Goal: Ask a question

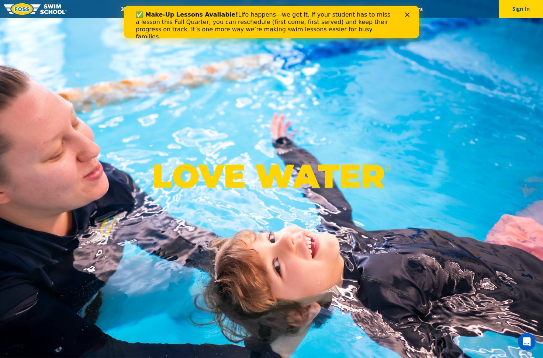
click at [409, 13] on icon "Close" at bounding box center [407, 15] width 4 height 4
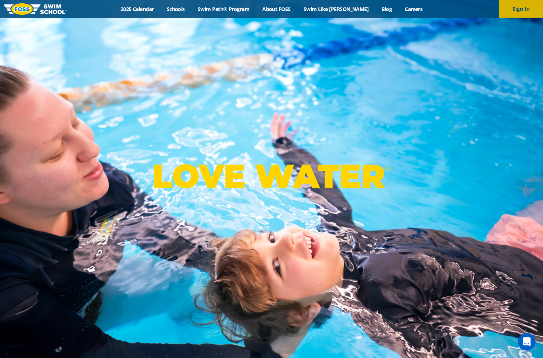
click at [520, 7] on button "Sign In" at bounding box center [521, 9] width 44 height 18
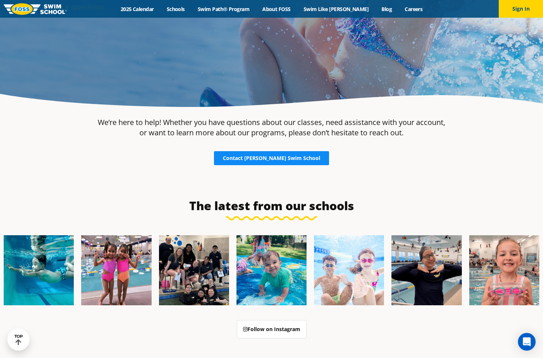
click at [254, 156] on span "Contact [PERSON_NAME] Swim School" at bounding box center [271, 158] width 97 height 5
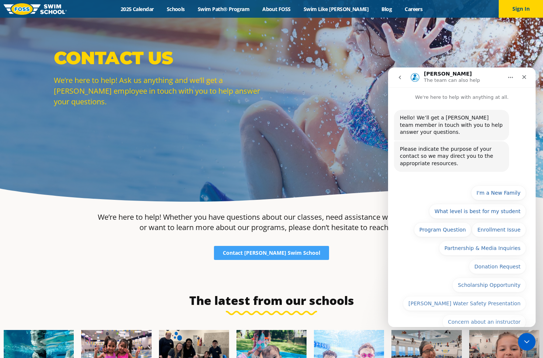
scroll to position [50, 0]
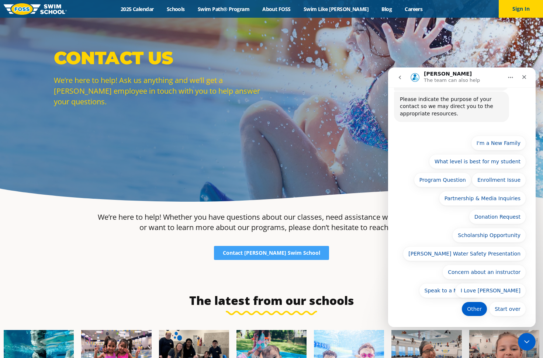
click at [471, 305] on button "Other" at bounding box center [475, 309] width 26 height 15
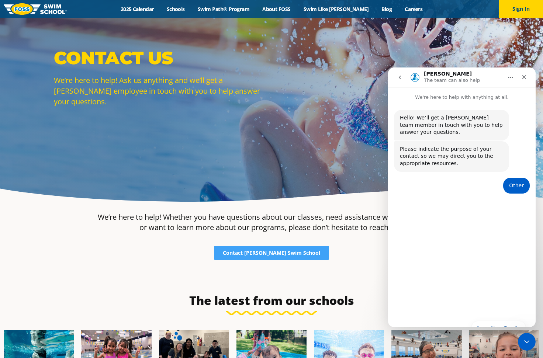
scroll to position [0, 0]
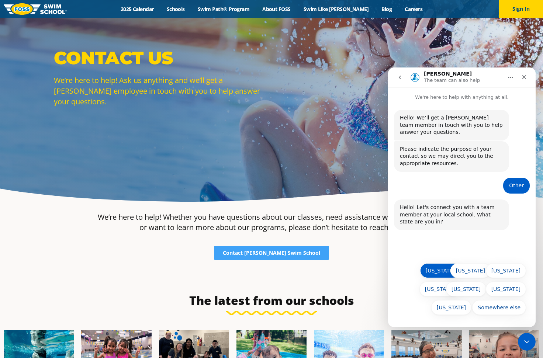
click at [436, 272] on button "[US_STATE]" at bounding box center [440, 271] width 40 height 15
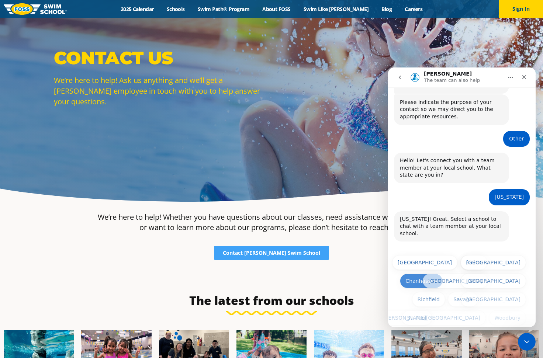
scroll to position [47, 0]
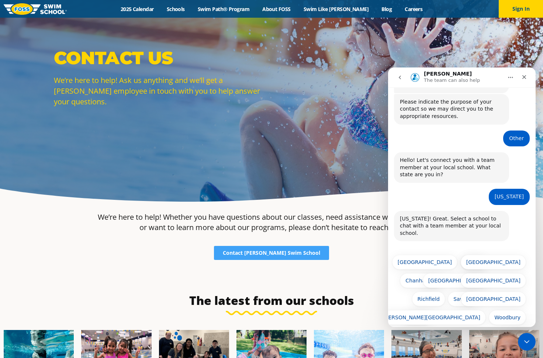
click at [416, 310] on button "St. Paul" at bounding box center [417, 317] width 30 height 15
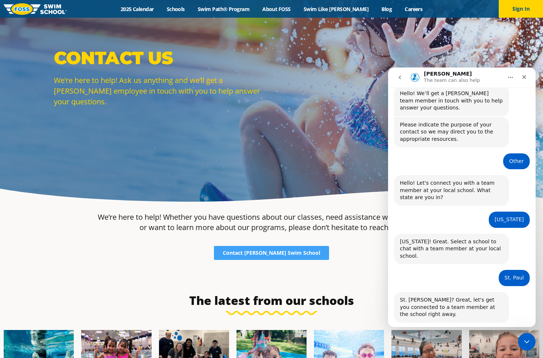
scroll to position [43, 0]
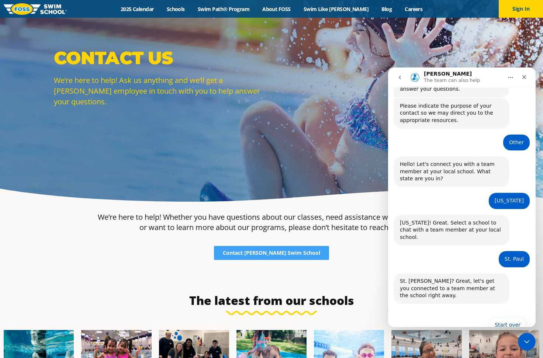
click at [440, 323] on div "Hello! We’ll get a [PERSON_NAME] team member in touch with you to help answer y…" at bounding box center [462, 202] width 148 height 288
click at [469, 77] on p "The team can also help" at bounding box center [452, 80] width 56 height 7
click at [505, 77] on button "Home" at bounding box center [511, 78] width 14 height 14
click at [485, 99] on div "Expand window" at bounding box center [490, 96] width 52 height 8
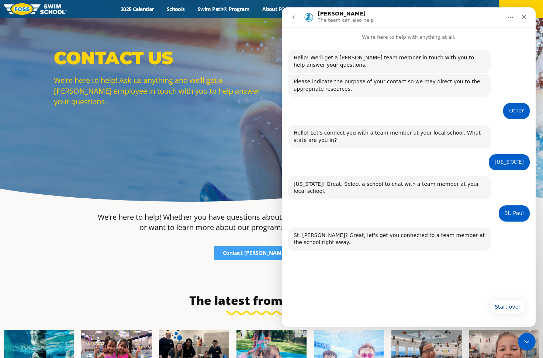
click at [331, 17] on p "The team can also help" at bounding box center [346, 20] width 56 height 7
click at [309, 18] on img "Intercom messenger" at bounding box center [309, 17] width 12 height 12
click at [512, 17] on icon "Home" at bounding box center [511, 17] width 6 height 6
click at [508, 308] on button "Start over" at bounding box center [508, 307] width 37 height 15
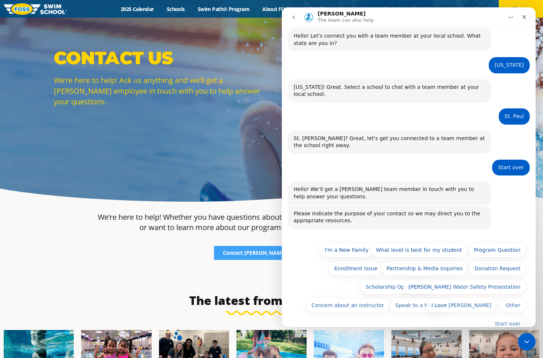
scroll to position [109, 0]
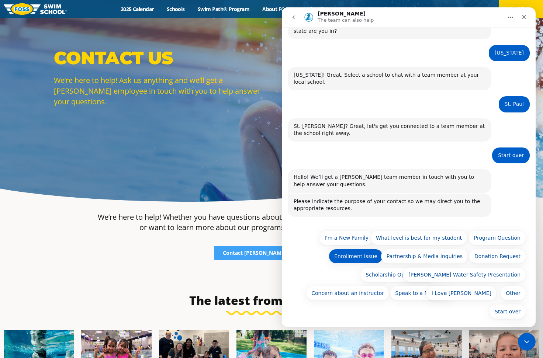
click at [367, 257] on button "Enrollment Issue" at bounding box center [356, 256] width 54 height 15
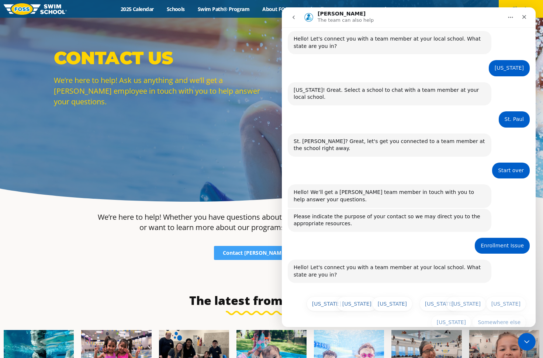
scroll to position [104, 0]
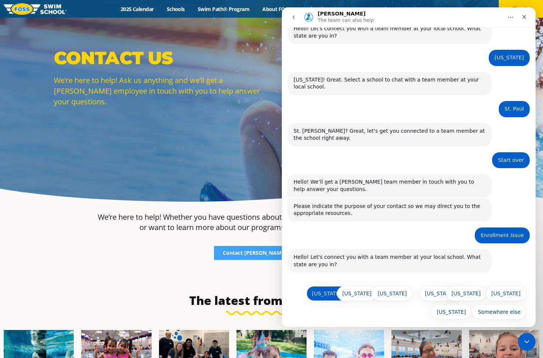
click at [329, 289] on button "[US_STATE]" at bounding box center [327, 293] width 40 height 15
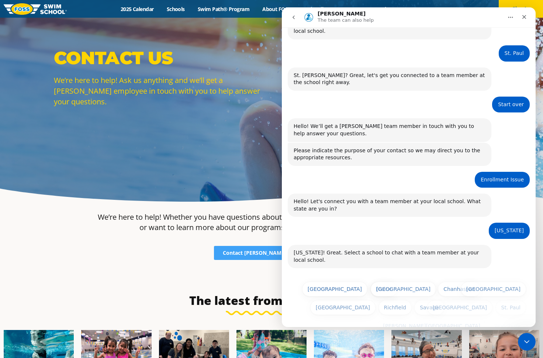
scroll to position [174, 0]
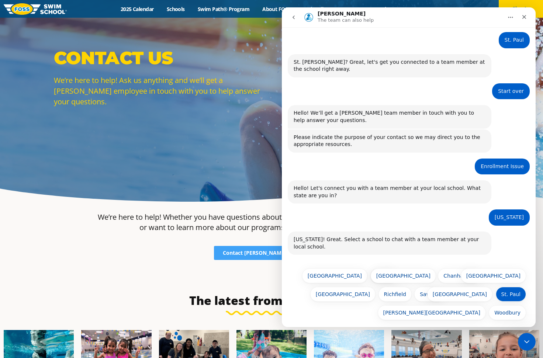
click at [506, 290] on button "St. Paul" at bounding box center [511, 294] width 30 height 15
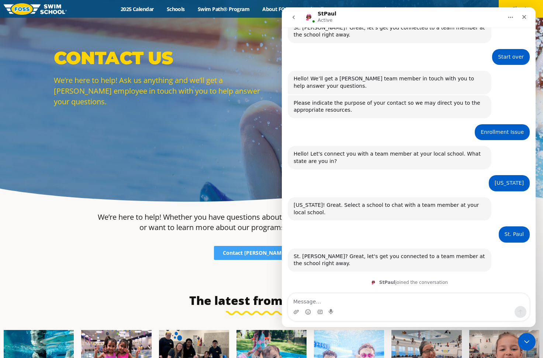
scroll to position [234, 0]
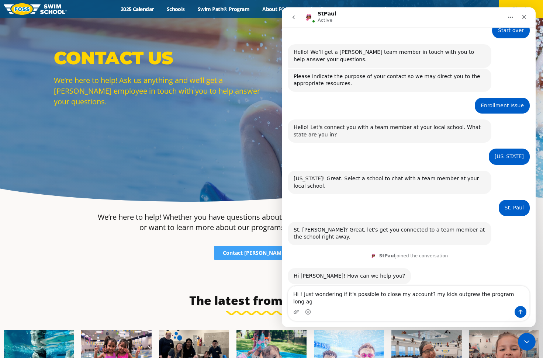
type textarea "Hi ! Just wondering if it's possible to close my account? my kids outgrew the p…"
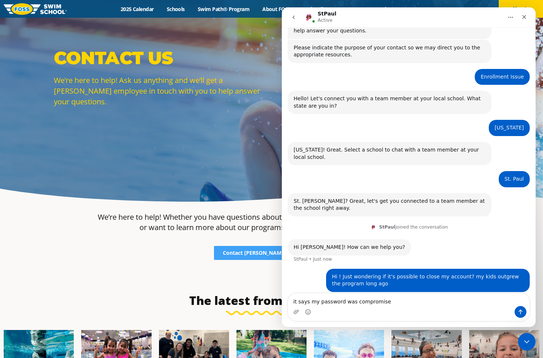
type textarea "it says my password was compromised"
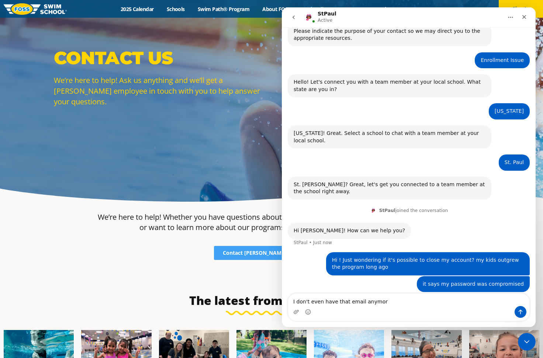
type textarea "I don't even have that email anymore"
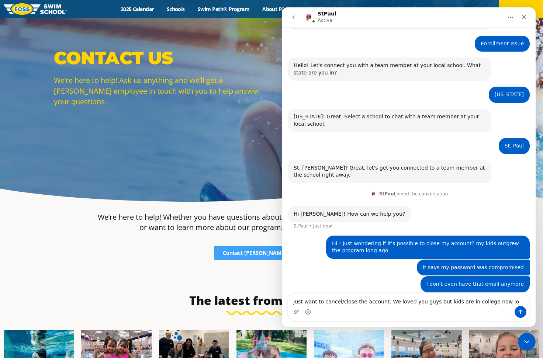
type textarea "Just want to cancel/close the account. We loved you guys but kids are in colleg…"
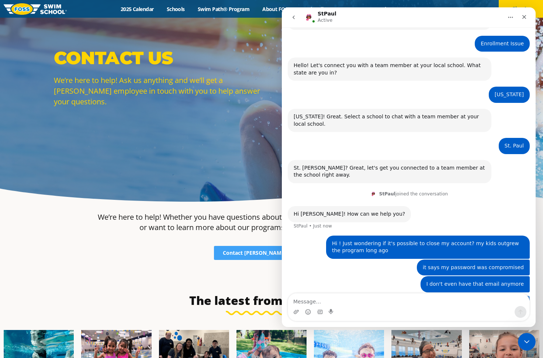
scroll to position [320, 0]
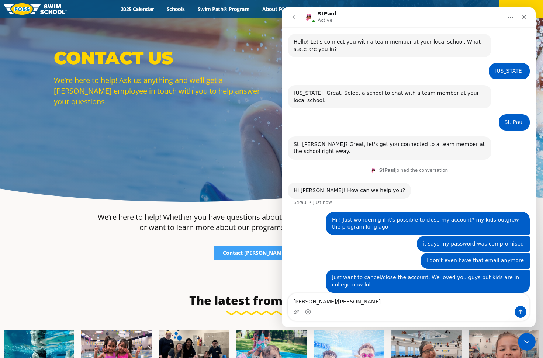
type textarea "[PERSON_NAME]/[PERSON_NAME]"
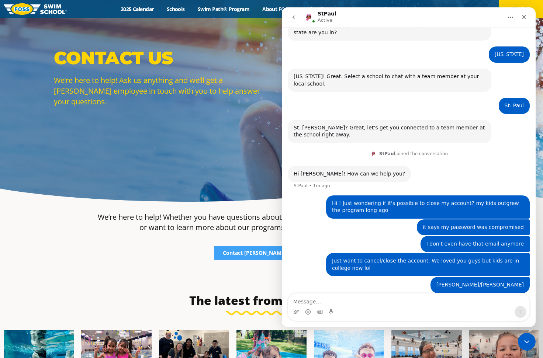
type textarea "o"
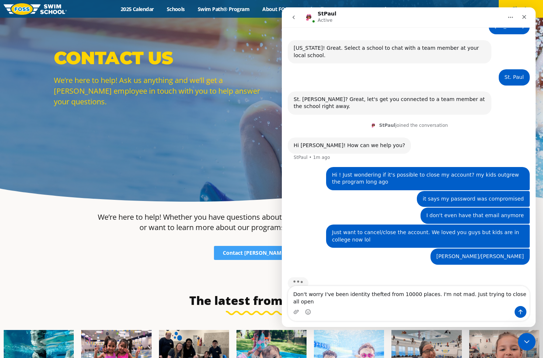
scroll to position [372, 0]
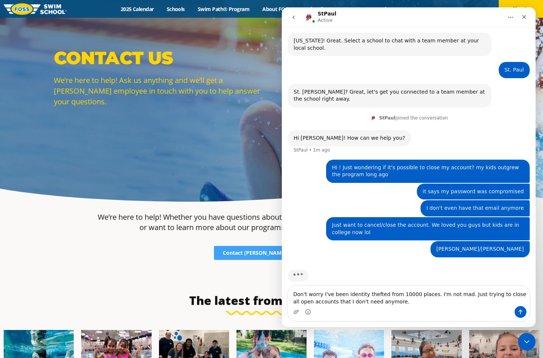
type textarea "Don't worry I've been identity thefted from 10000 places. I'm not mad. Just try…"
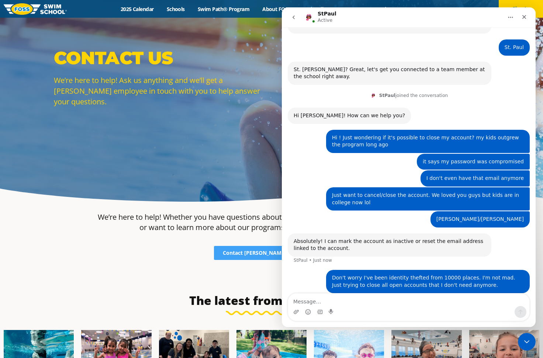
scroll to position [394, 0]
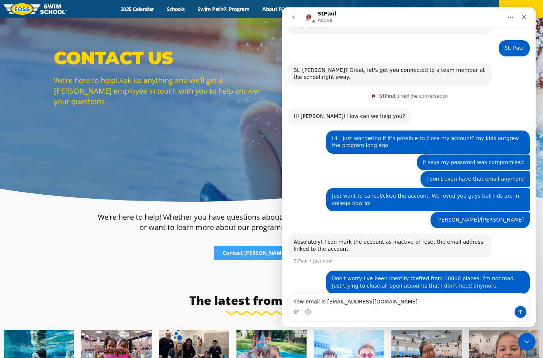
type textarea "new email is [EMAIL_ADDRESS][DOMAIN_NAME]"
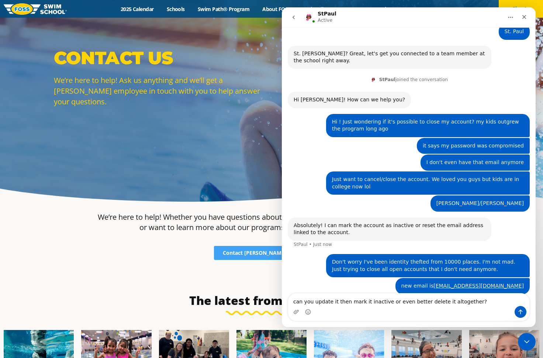
type textarea "can you update it then mark it inactive or even better delete it altogether?"
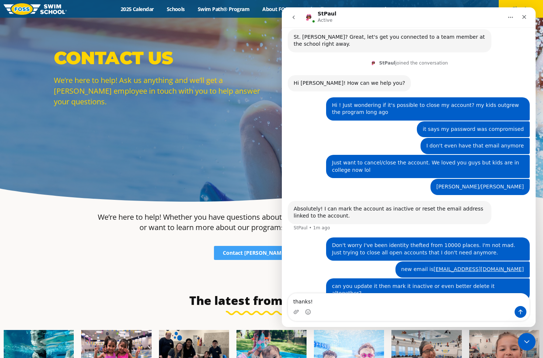
type textarea "thanks!"
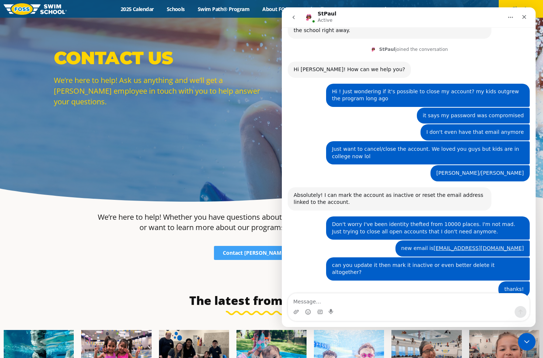
scroll to position [480, 0]
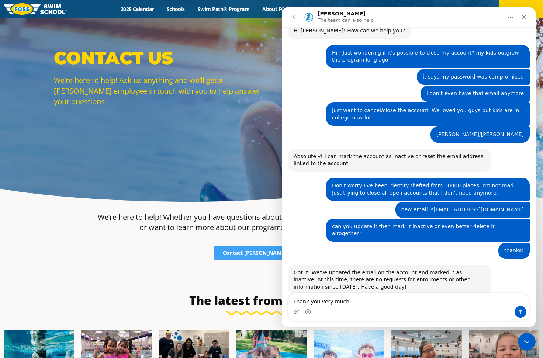
type textarea "Thank you very much!"
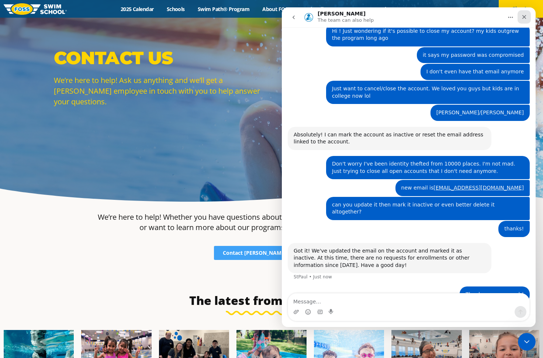
click at [523, 14] on icon "Close" at bounding box center [525, 17] width 6 height 6
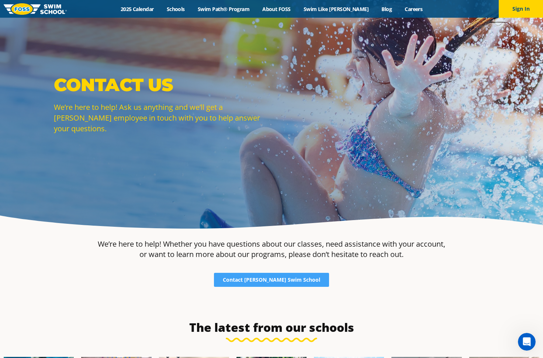
scroll to position [0, 0]
